Goal: Information Seeking & Learning: Learn about a topic

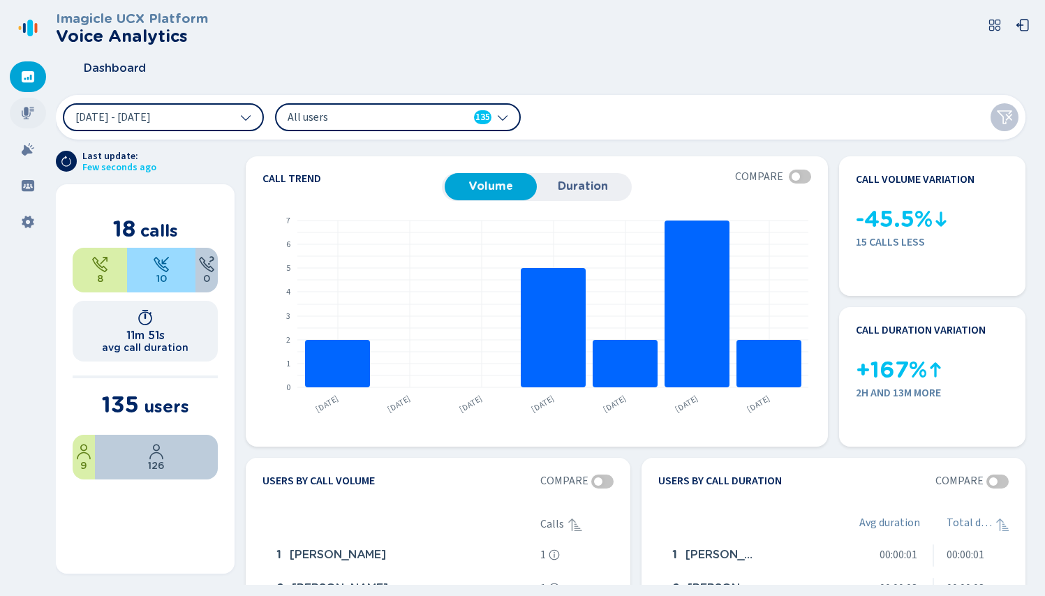
click at [28, 108] on icon at bounding box center [28, 113] width 14 height 14
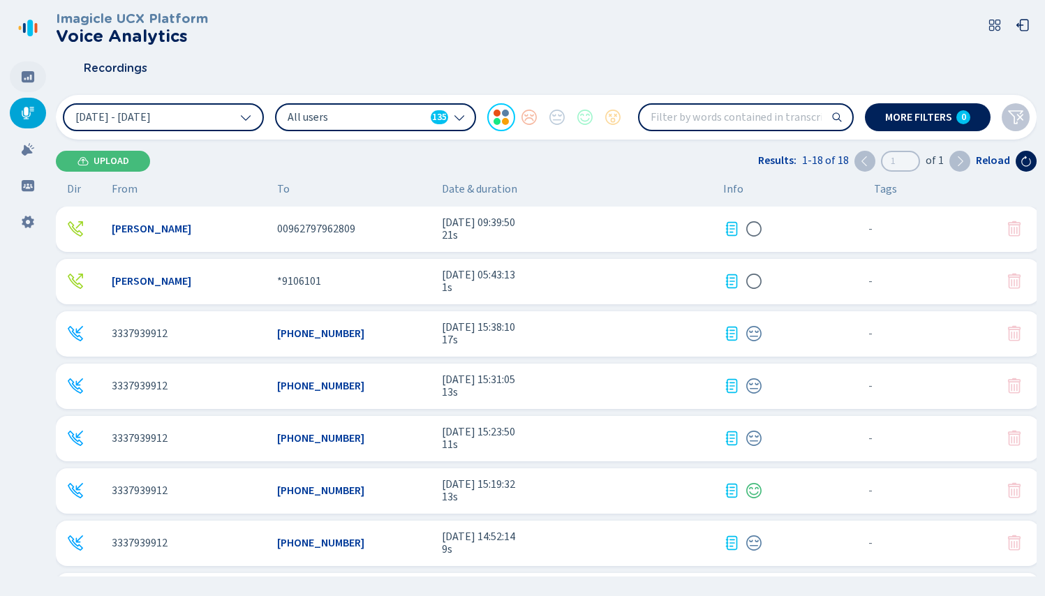
click at [27, 80] on icon at bounding box center [28, 76] width 13 height 11
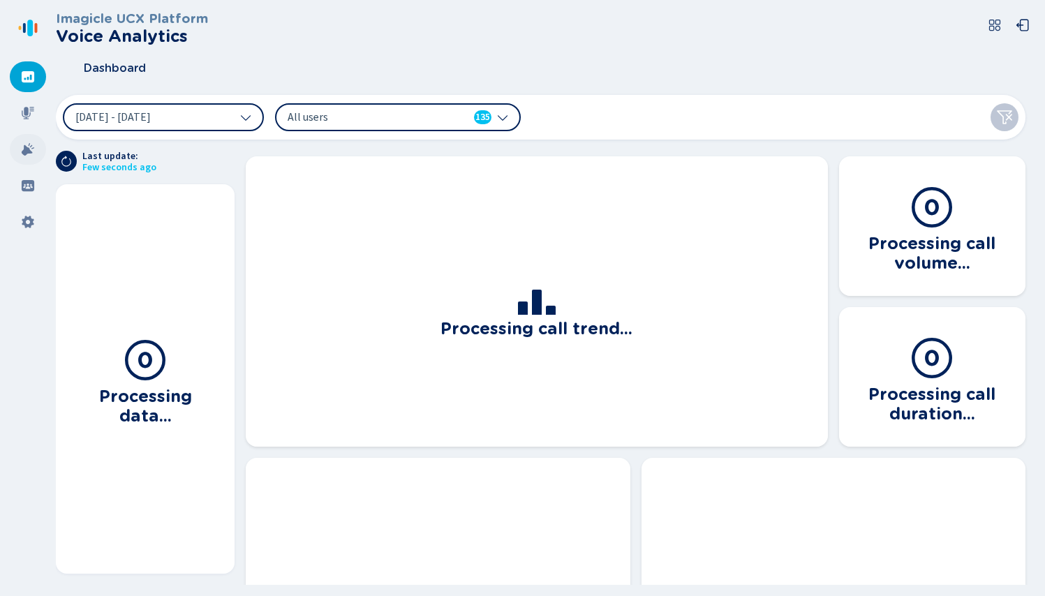
click at [27, 141] on div at bounding box center [28, 149] width 36 height 31
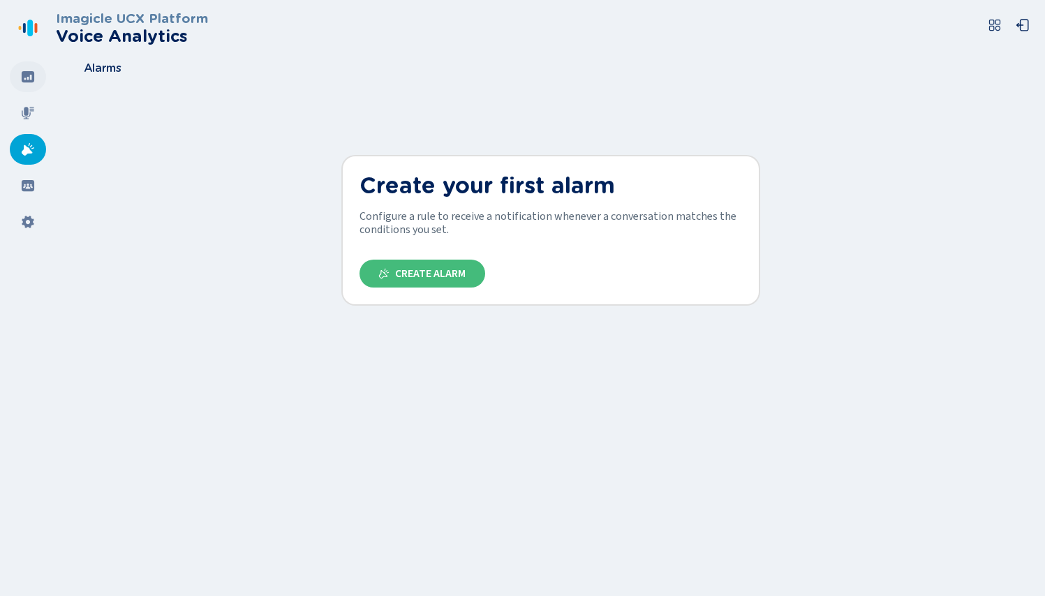
click at [40, 83] on div at bounding box center [28, 76] width 36 height 31
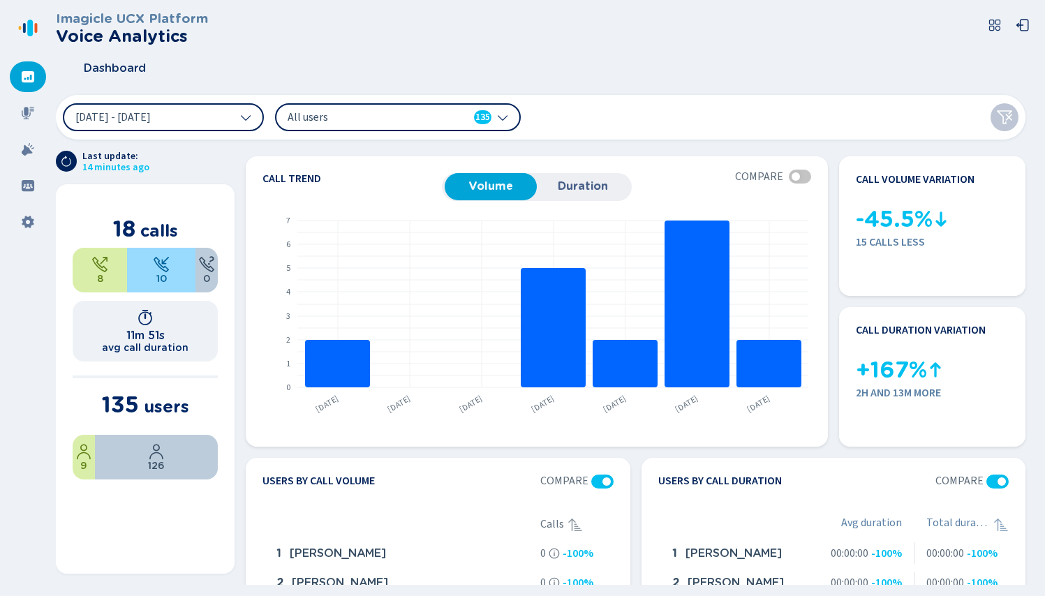
drag, startPoint x: 34, startPoint y: 27, endPoint x: 59, endPoint y: 29, distance: 25.9
click at [35, 28] on icon at bounding box center [28, 28] width 22 height 22
drag, startPoint x: 88, startPoint y: 17, endPoint x: 154, endPoint y: 24, distance: 66.7
click at [88, 17] on h3 "Imagicle UCX Platform" at bounding box center [132, 18] width 152 height 15
click at [35, 31] on icon at bounding box center [36, 28] width 3 height 10
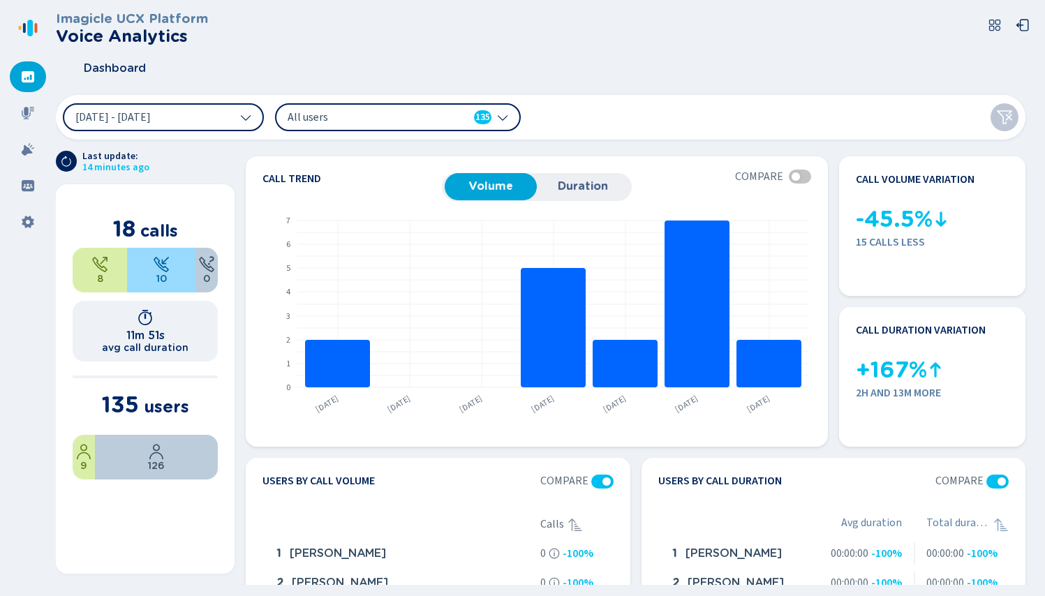
drag, startPoint x: 110, startPoint y: 22, endPoint x: 142, endPoint y: 22, distance: 32.8
click at [110, 22] on h3 "Imagicle UCX Platform" at bounding box center [132, 18] width 152 height 15
click at [991, 20] on icon at bounding box center [994, 25] width 11 height 11
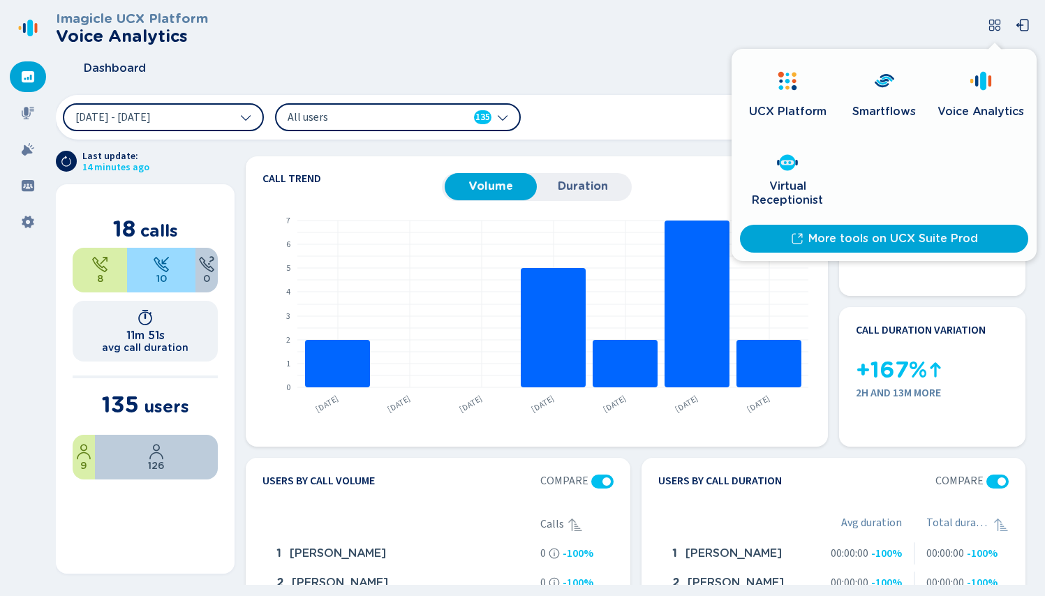
click at [334, 62] on div "Dashboard" at bounding box center [546, 68] width 981 height 35
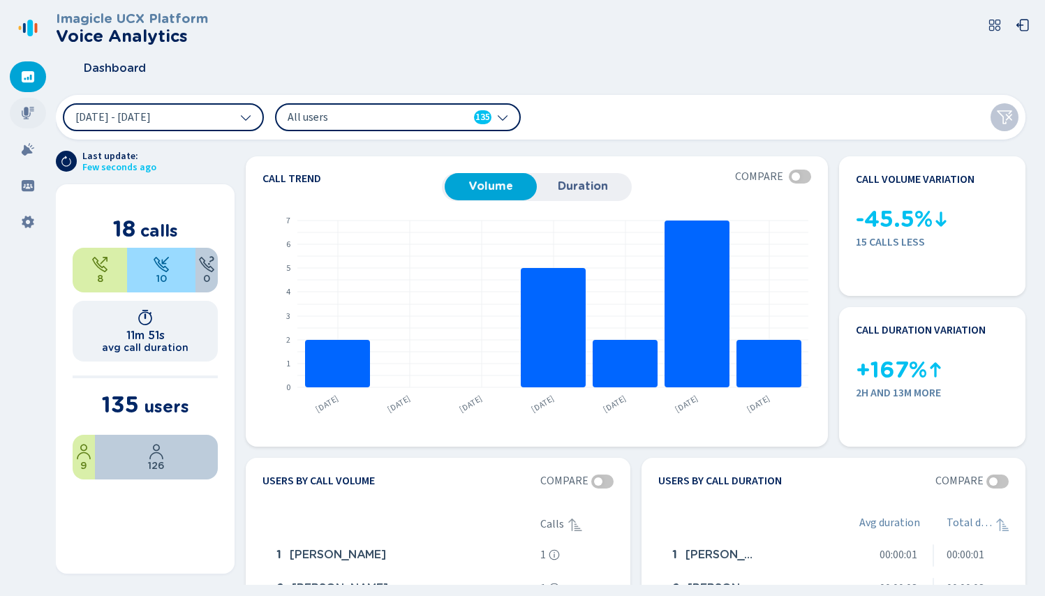
click at [31, 112] on icon at bounding box center [28, 113] width 14 height 14
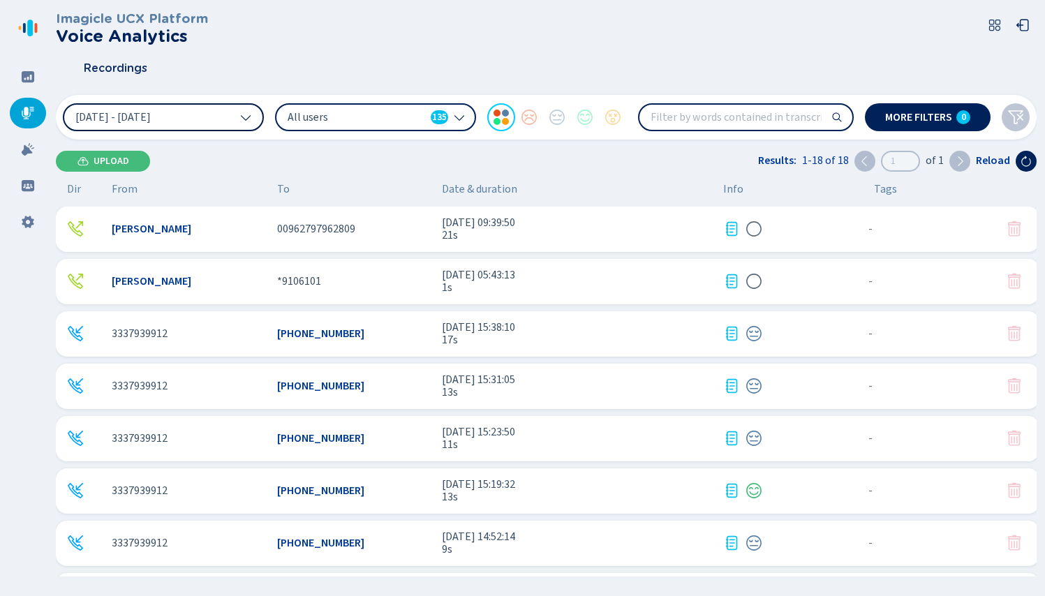
click at [151, 120] on span "[DATE] - [DATE]" at bounding box center [112, 117] width 75 height 11
drag, startPoint x: 264, startPoint y: 55, endPoint x: 381, endPoint y: 90, distance: 122.4
click at [264, 55] on div "Recordings" at bounding box center [546, 68] width 981 height 35
click at [463, 117] on icon at bounding box center [459, 117] width 11 height 11
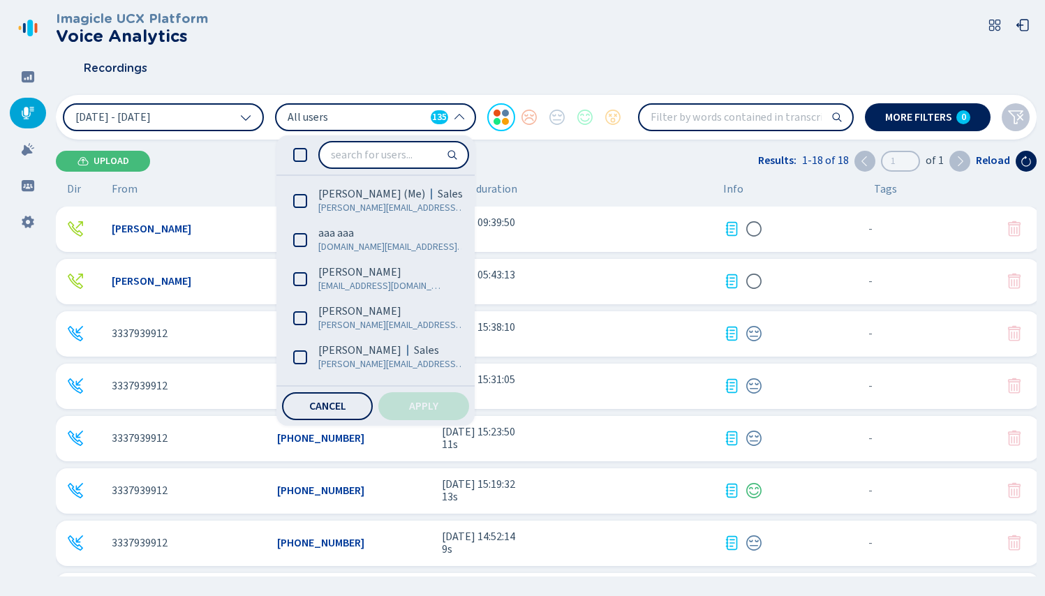
click at [544, 42] on div "Imagicle UCX Platform Voice Analytics" at bounding box center [546, 28] width 981 height 34
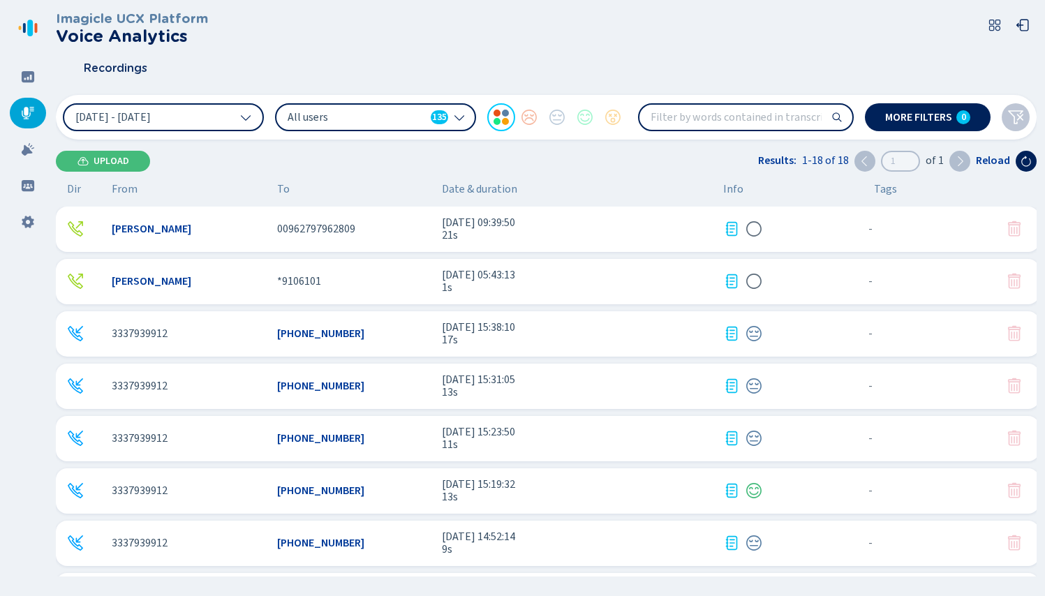
click at [151, 237] on div "[PERSON_NAME] 00962797962809 [DATE] 09:39:50 21s - {{hiddenTagsCount}} more" at bounding box center [548, 229] width 984 height 45
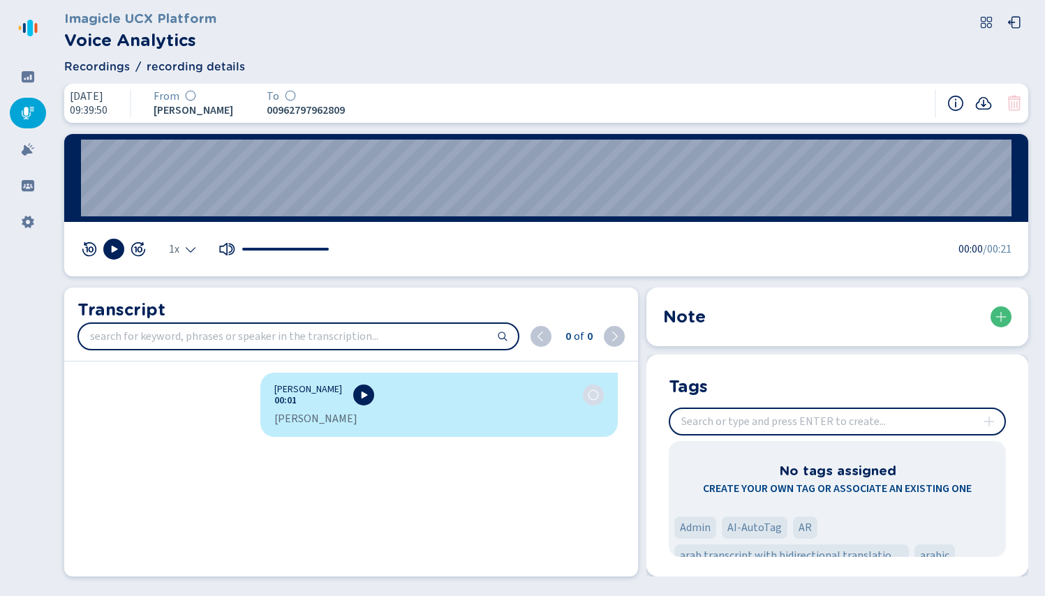
click at [187, 249] on icon "Select the playback speed" at bounding box center [191, 250] width 10 height 6
drag, startPoint x: 384, startPoint y: 226, endPoint x: 272, endPoint y: 173, distance: 123.4
click at [374, 222] on div "1x 0.5x 1x 1.5x 2x 00:00 /00:21" at bounding box center [546, 249] width 964 height 54
click at [533, 181] on wave "00:10" at bounding box center [546, 178] width 931 height 77
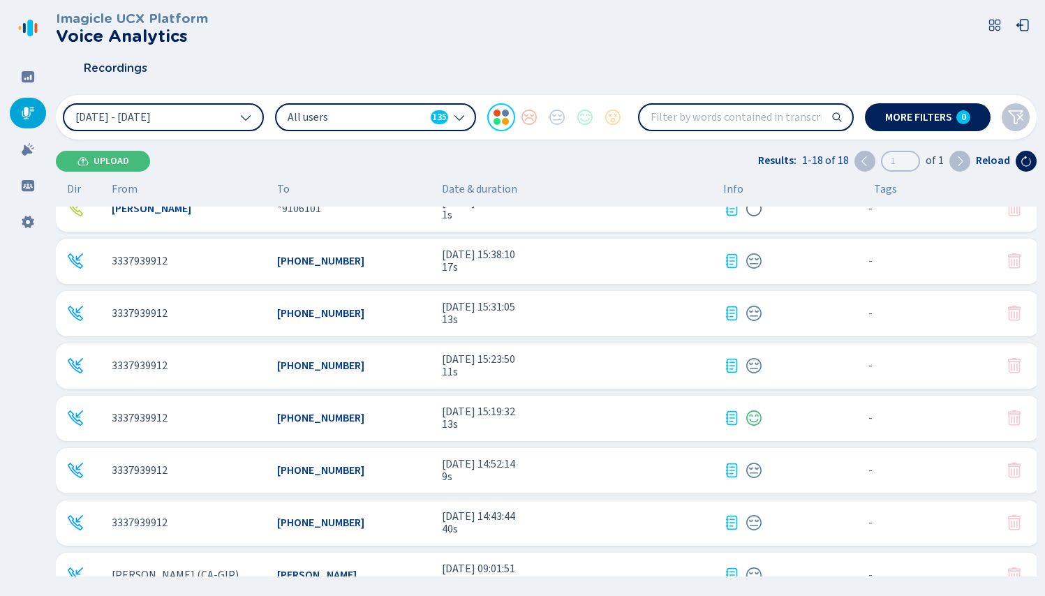
scroll to position [78, 0]
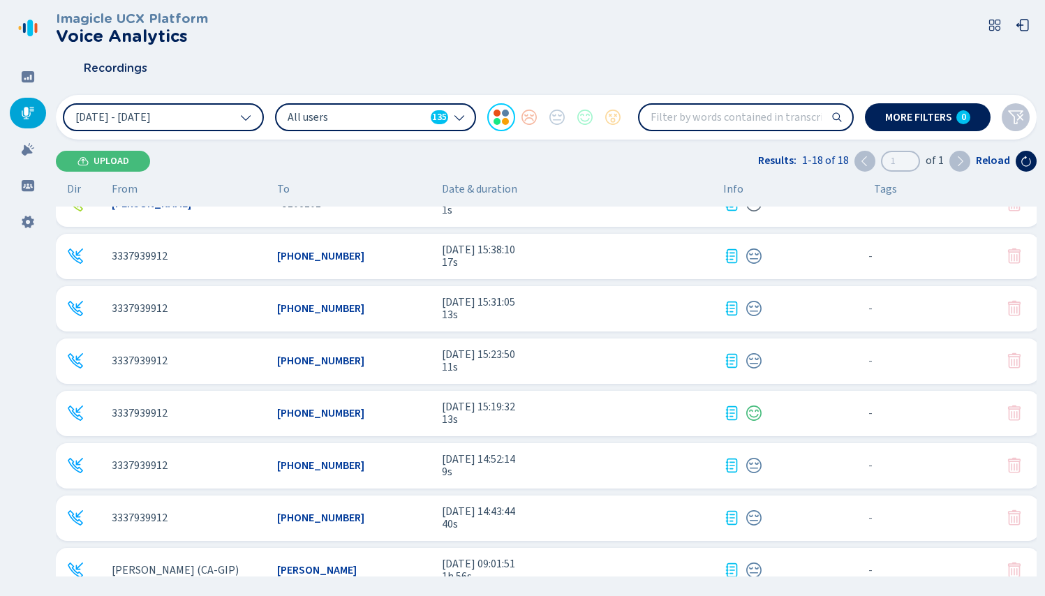
drag, startPoint x: 283, startPoint y: 356, endPoint x: 291, endPoint y: 359, distance: 8.2
click at [287, 357] on span "[PHONE_NUMBER]" at bounding box center [320, 361] width 87 height 13
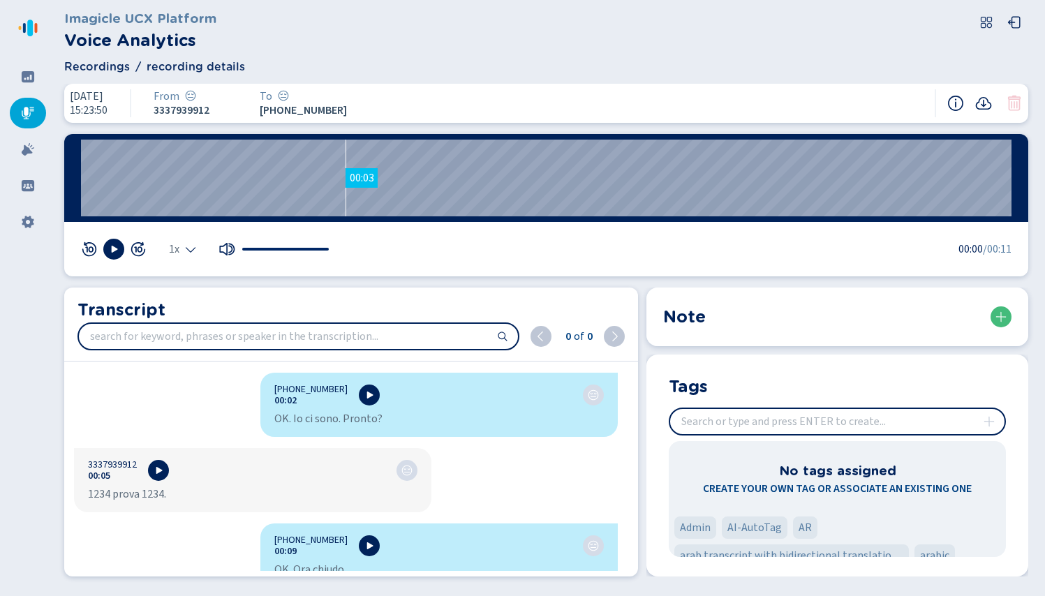
click at [346, 176] on wave "00:03" at bounding box center [546, 178] width 931 height 77
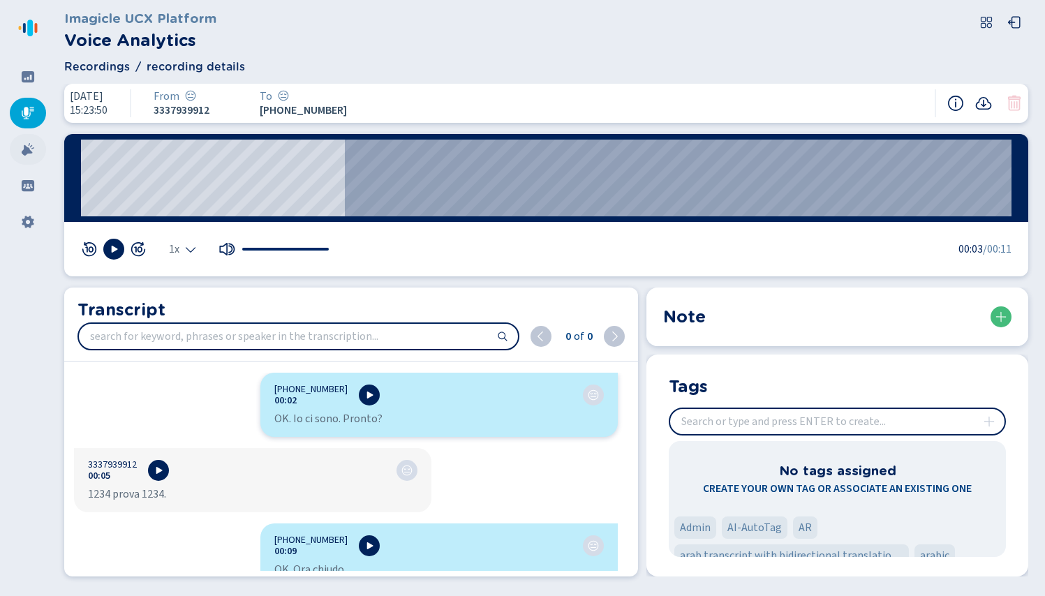
click at [32, 150] on icon at bounding box center [28, 149] width 14 height 14
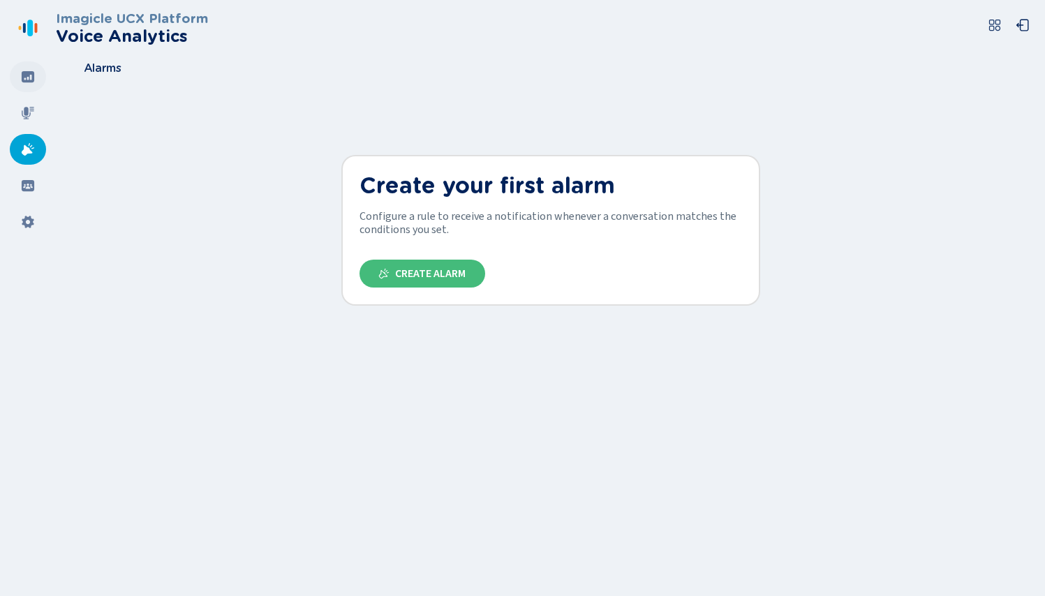
click at [34, 80] on icon at bounding box center [28, 77] width 14 height 14
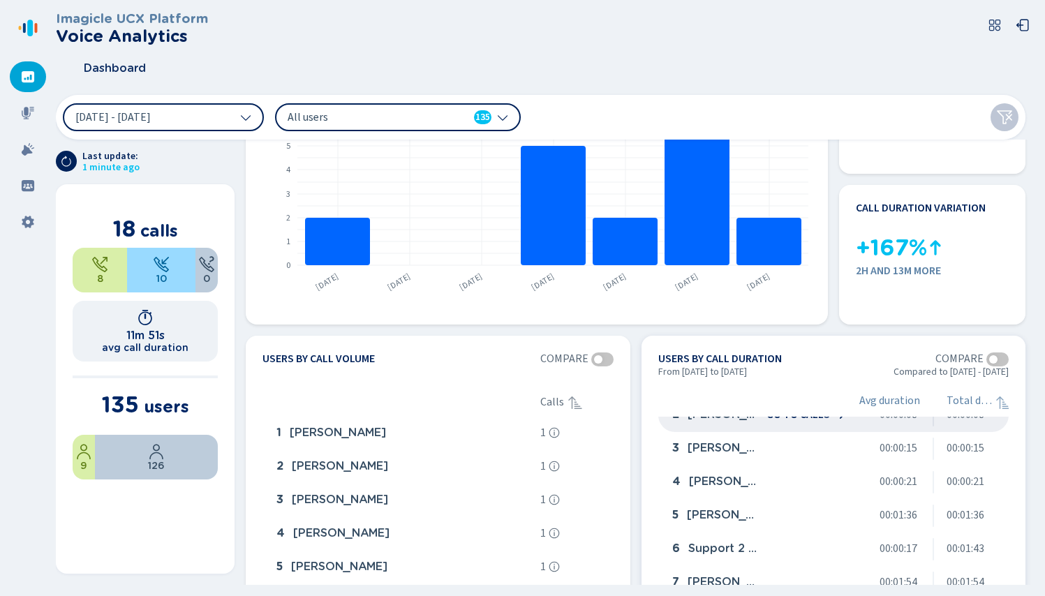
scroll to position [53, 0]
